Goal: Navigation & Orientation: Find specific page/section

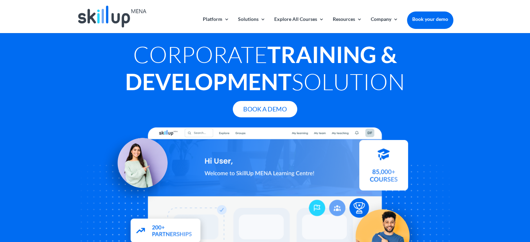
drag, startPoint x: 441, startPoint y: 72, endPoint x: 444, endPoint y: 84, distance: 11.7
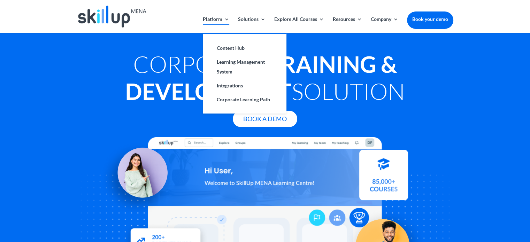
click at [208, 18] on link "Platform" at bounding box center [216, 25] width 26 height 16
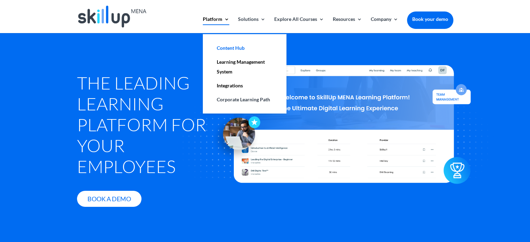
click at [233, 46] on link "Content Hub" at bounding box center [245, 48] width 70 height 14
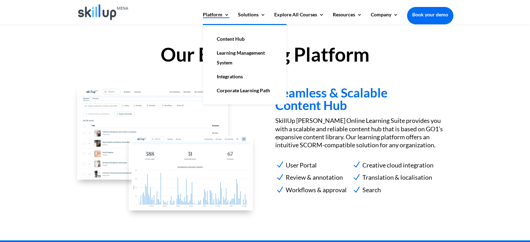
scroll to position [635, 0]
